Goal: Transaction & Acquisition: Download file/media

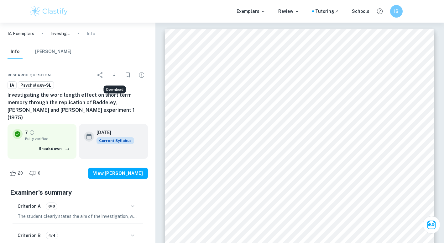
click at [115, 75] on icon "Download" at bounding box center [114, 75] width 8 height 8
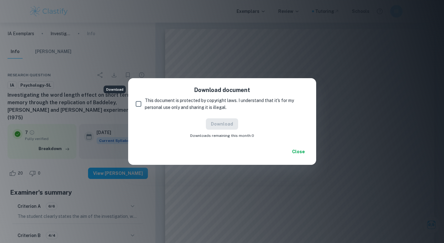
drag, startPoint x: 144, startPoint y: 102, endPoint x: 149, endPoint y: 108, distance: 8.2
click at [144, 102] on input "This document is protected by copyright laws. I understand that it's for my per…" at bounding box center [138, 104] width 13 height 13
checkbox input "true"
click at [230, 126] on button "Download" at bounding box center [222, 123] width 32 height 11
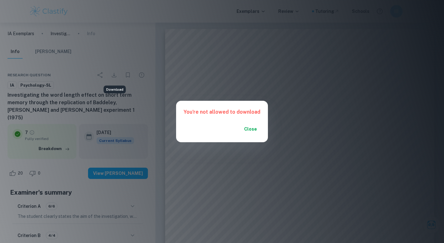
click at [252, 129] on button "Close" at bounding box center [251, 128] width 20 height 11
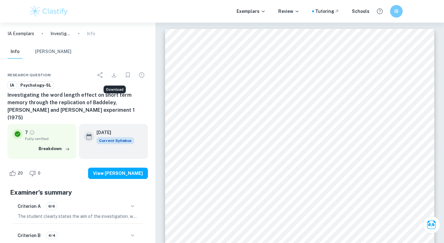
click at [118, 72] on icon "Download" at bounding box center [114, 75] width 8 height 8
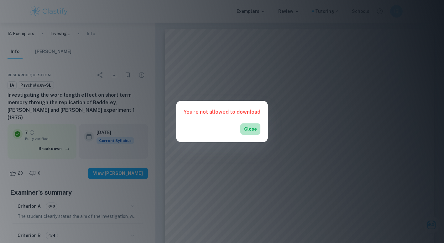
click at [253, 130] on button "Close" at bounding box center [251, 128] width 20 height 11
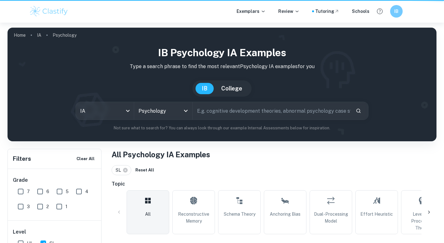
scroll to position [157, 0]
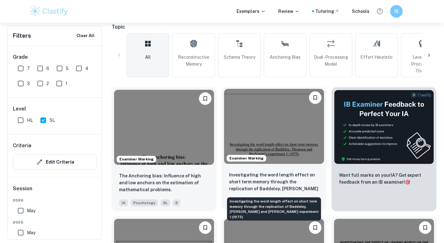
click at [278, 173] on p "Investigating the word length effect on short term memory through the replicati…" at bounding box center [274, 181] width 90 height 21
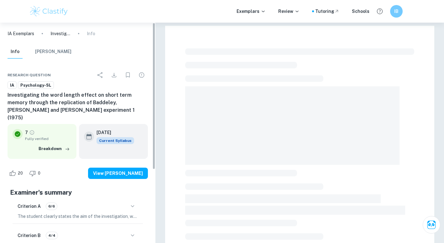
click at [115, 72] on icon "Download" at bounding box center [114, 75] width 8 height 8
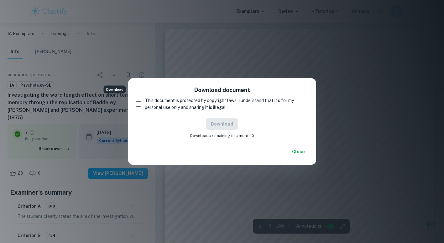
click at [141, 98] on input "This document is protected by copyright laws. I understand that it's for my per…" at bounding box center [138, 104] width 13 height 13
checkbox input "true"
click at [223, 122] on button "Download" at bounding box center [222, 123] width 32 height 11
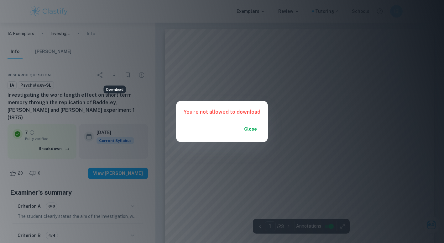
click at [255, 130] on button "Close" at bounding box center [251, 128] width 20 height 11
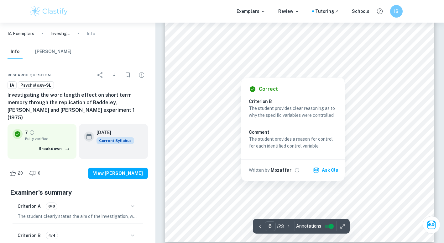
scroll to position [2321, 0]
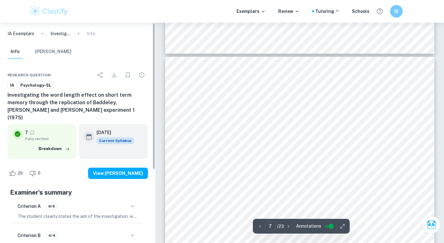
click at [194, 159] on div "7 Analysis Descriptive statistics Table 1 The Mean, Median, Mode, Interquartile…" at bounding box center [299, 247] width 269 height 381
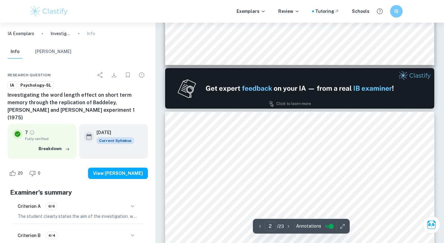
scroll to position [376, 0]
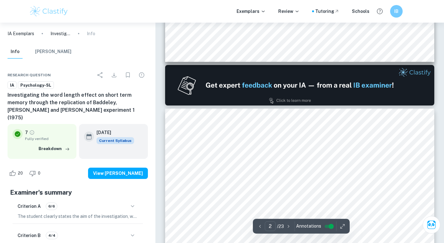
type input "1"
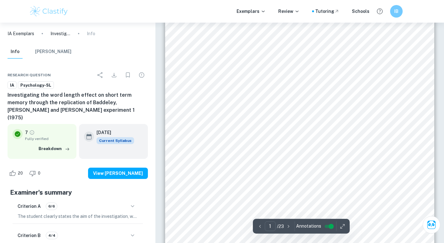
scroll to position [63, 0]
